Goal: Go to known website: Access a specific website the user already knows

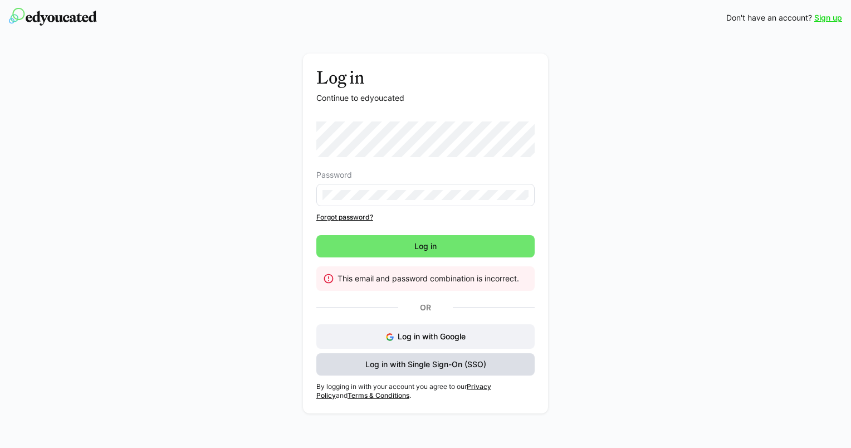
click at [453, 363] on span "Log in with Single Sign-On (SSO)" at bounding box center [426, 364] width 124 height 11
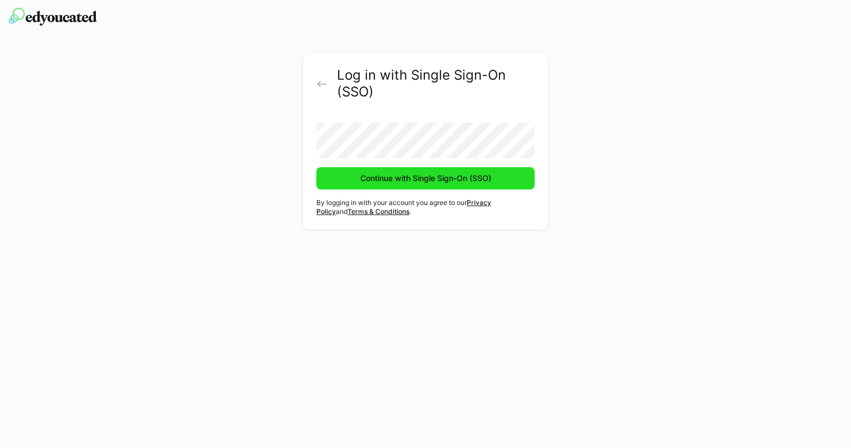
click at [423, 183] on span "Continue with Single Sign-On (SSO)" at bounding box center [426, 178] width 134 height 11
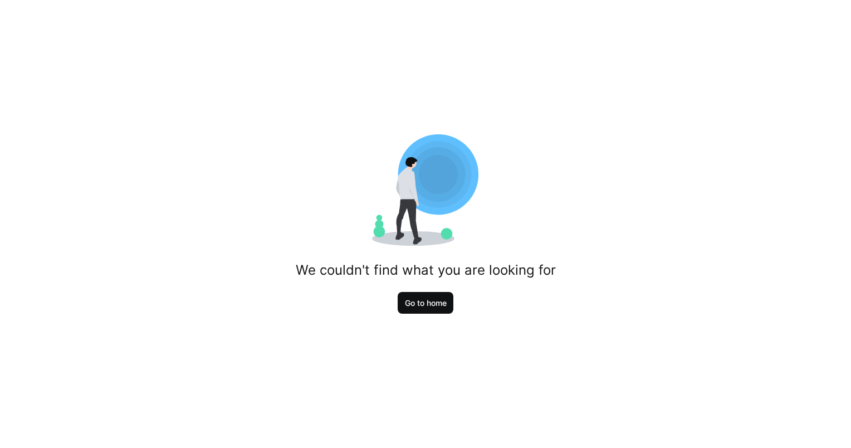
click at [432, 300] on span "Go to home" at bounding box center [425, 302] width 45 height 11
